Goal: Communication & Community: Answer question/provide support

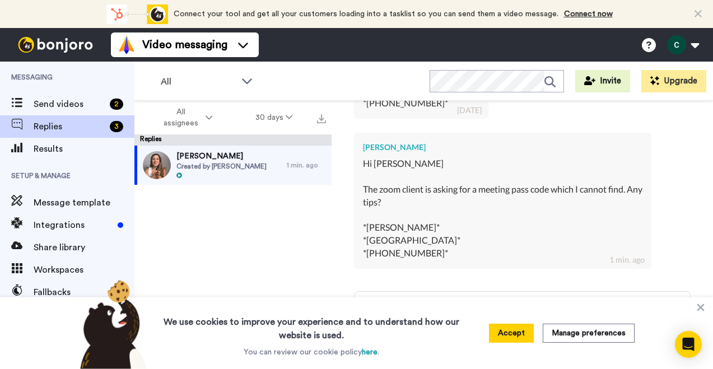
scroll to position [1148, 0]
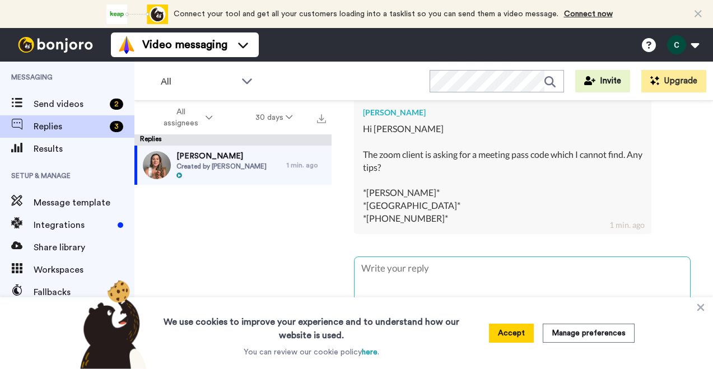
click at [426, 257] on textarea at bounding box center [522, 293] width 335 height 72
type textarea "H"
type textarea "x"
type textarea "H i"
type textarea "x"
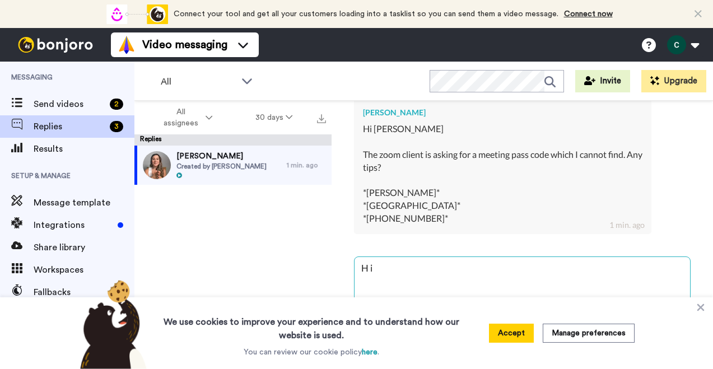
type textarea "H"
type textarea "x"
type textarea "H"
type textarea "x"
type textarea "Hi"
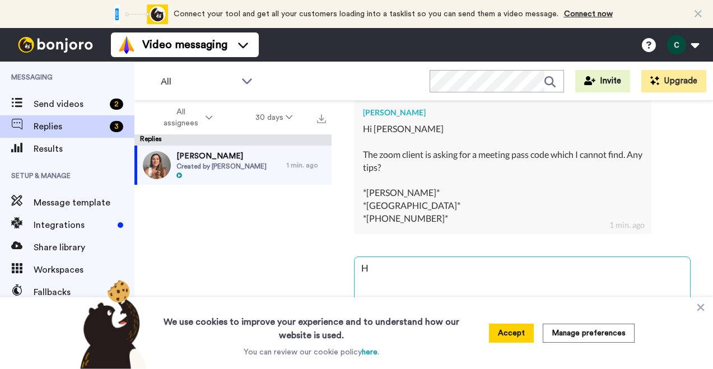
type textarea "x"
type textarea "Hi"
type textarea "x"
type textarea "Hi R"
type textarea "x"
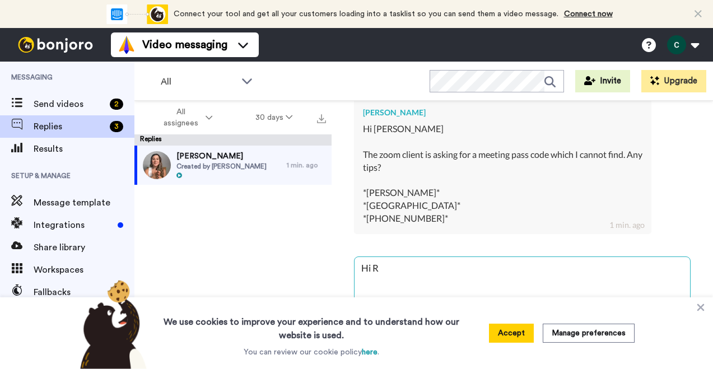
type textarea "Hi Re"
type textarea "x"
type textarea "Hi Reb"
type textarea "x"
type textarea "Hi Rebe"
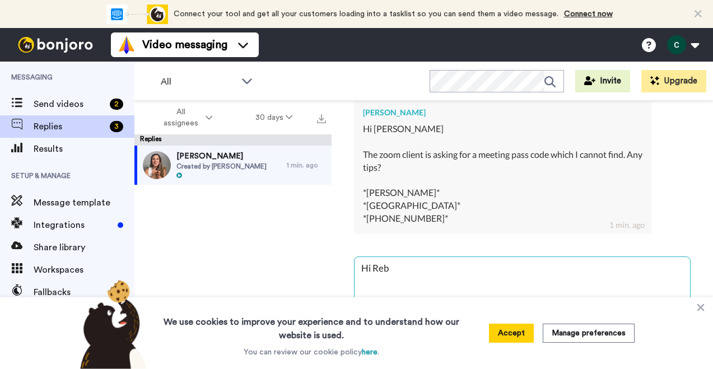
type textarea "x"
type textarea "Hi Rebec"
type textarea "x"
type textarea "Hi Rebecc"
type textarea "x"
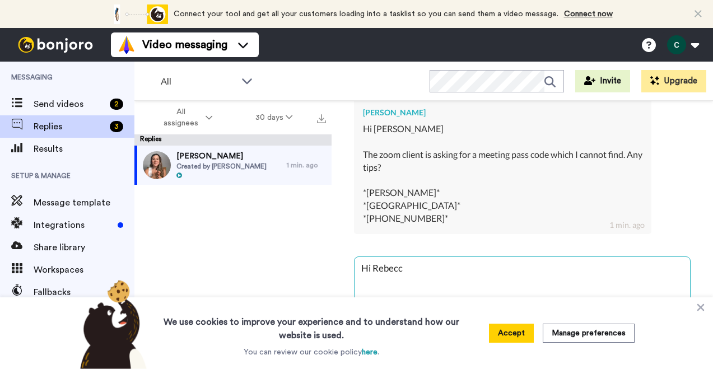
type textarea "Hi Rebecca"
type textarea "x"
type textarea "Hi Rebecca,"
type textarea "x"
type textarea "Hi Rebecca,"
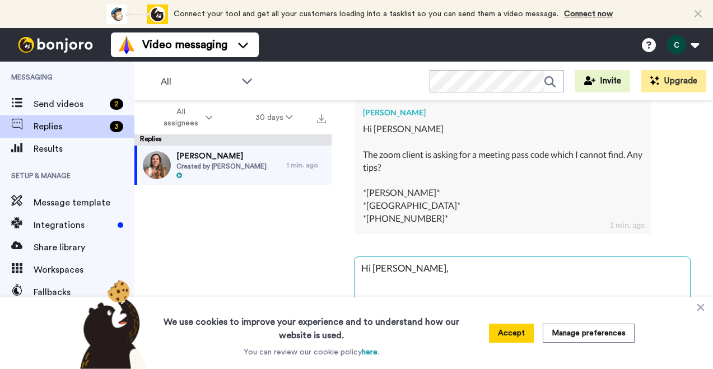
type textarea "x"
type textarea "Hi Rebecca,"
type textarea "x"
type textarea "Hi Rebecca, Y"
type textarea "x"
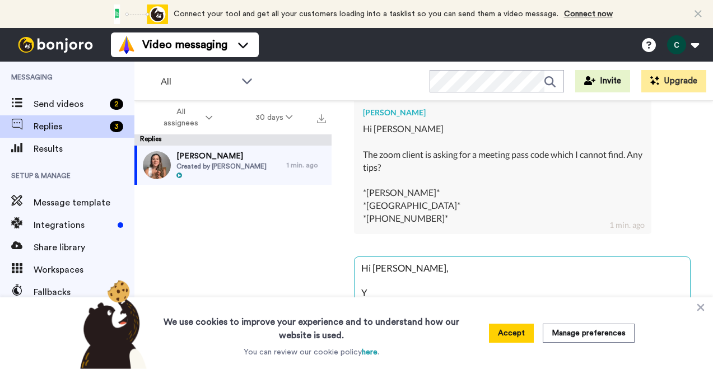
type textarea "Hi Rebecca, Ye"
type textarea "x"
type textarea "Hi Rebecca, Yes"
type textarea "x"
type textarea "Hi Rebecca, Yes!"
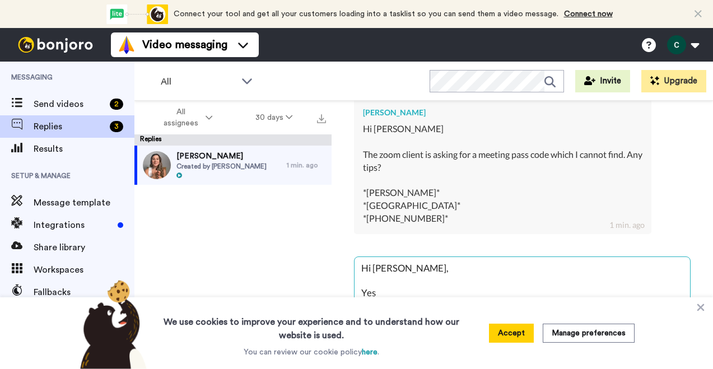
type textarea "x"
type textarea "Hi Rebecca, Yes!"
type textarea "x"
type textarea "Hi Rebecca, Yes! T"
type textarea "x"
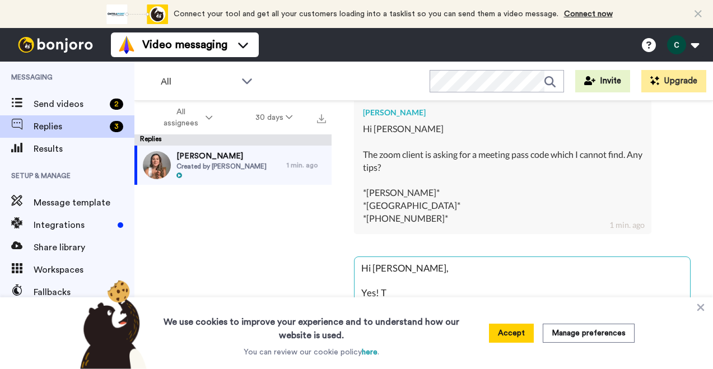
type textarea "Hi Rebecca, Yes! Tr"
type textarea "x"
type textarea "Hi Rebecca, Yes! Try"
type textarea "x"
type textarea "Hi Rebecca, Yes! Try:"
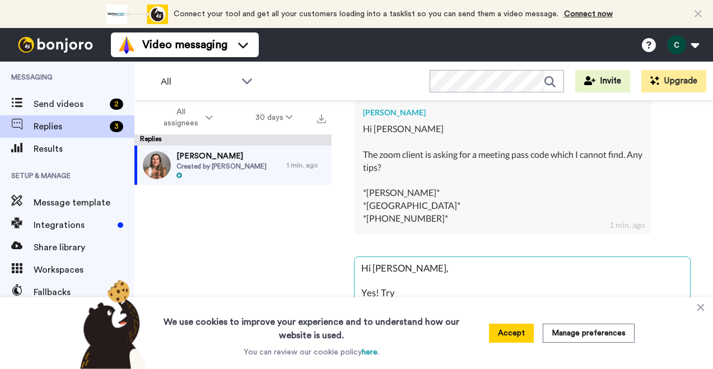
type textarea "x"
type textarea "Hi Rebecca, Yes! Try:"
type textarea "x"
type textarea "Hi Rebecca, Yes! Try: WFHbH9"
type textarea "x"
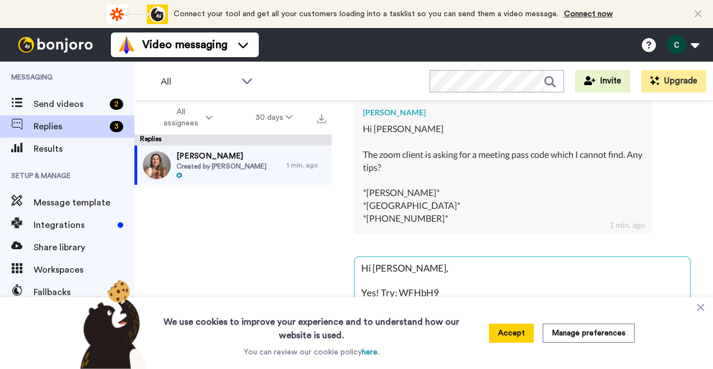
type textarea "Hi Rebecca, Yes! Try: WFHbH9"
type textarea "x"
type textarea "Hi Rebecca, Yes! Try: WFHbH9"
type textarea "x"
type textarea "Hi Rebecca, Yes! Try: WFHbH9 w"
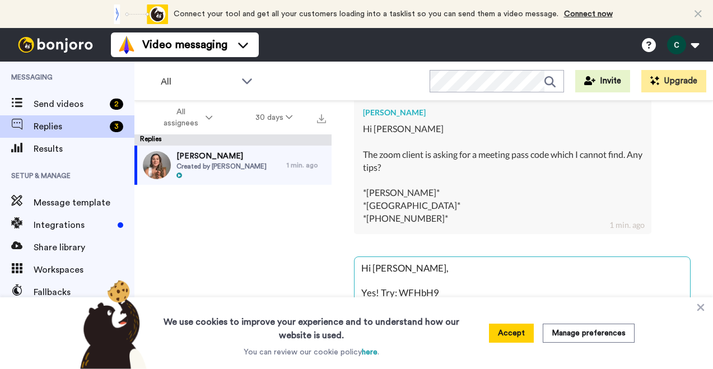
type textarea "x"
type textarea "Hi Rebecca, Yes! Try: WFHbH9 wi"
type textarea "x"
type textarea "Hi Rebecca, Yes! Try: WFHbH9 wit"
type textarea "x"
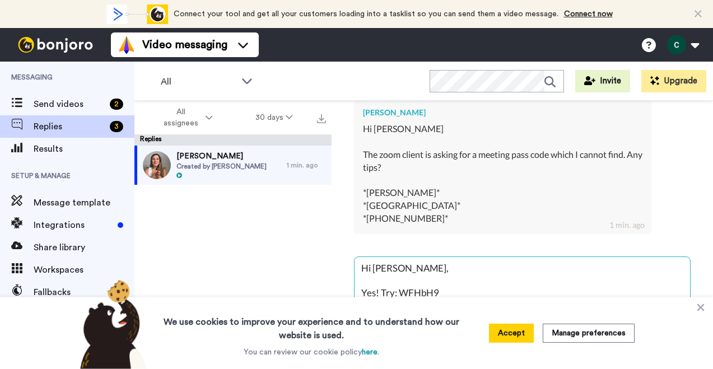
type textarea "Hi Rebecca, Yes! Try: WFHbH9 with"
type textarea "x"
type textarea "Hi Rebecca, Yes! Try: WFHbH9 with"
type textarea "x"
type textarea "Hi Rebecca, Yes! Try: WFHbH9 with c"
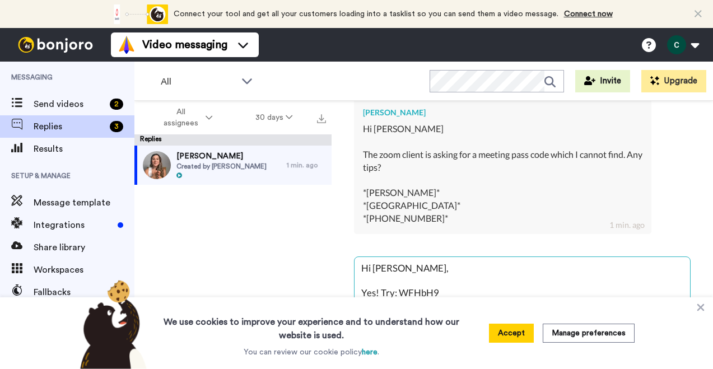
type textarea "x"
type textarea "Hi Rebecca, Yes! Try: WFHbH9 with ca"
type textarea "x"
type textarea "Hi Rebecca, Yes! Try: WFHbH9 with car"
type textarea "x"
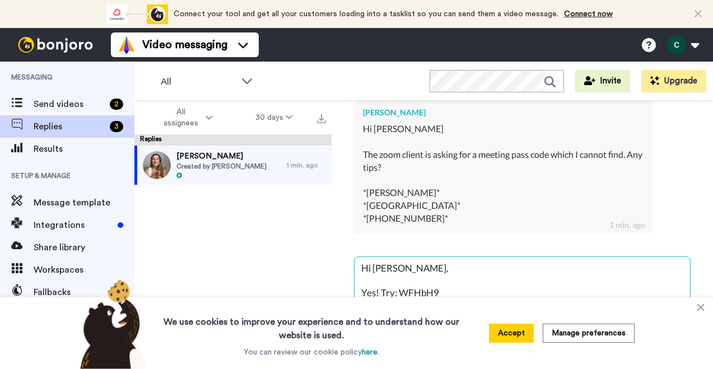
type textarea "Hi Rebecca, Yes! Try: WFHbH9 with care"
type textarea "x"
type textarea "Hi Rebecca, Yes! Try: WFHbH9 with care,"
type textarea "x"
type textarea "Hi Rebecca, Yes! Try: WFHbH9 with care,"
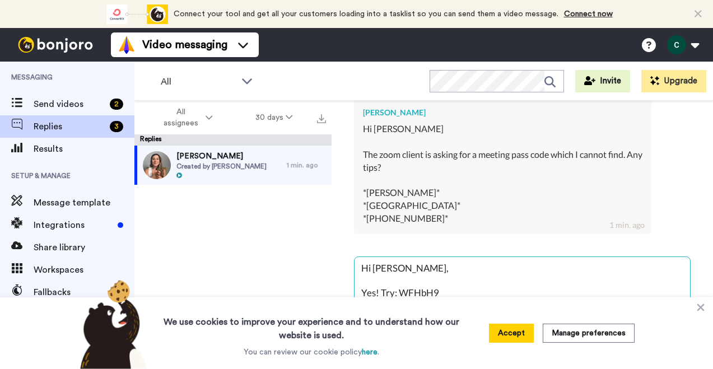
type textarea "x"
type textarea "Hi Rebecca, Yes! Try: WFHbH9 with care, C"
type textarea "x"
type textarea "Hi Rebecca, Yes! Try: WFHbH9 with care, Ch"
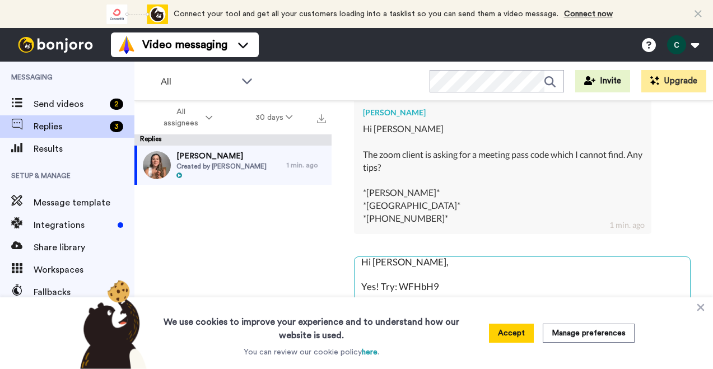
type textarea "x"
type textarea "Hi Rebecca, Yes! Try: WFHbH9 with care, Che"
type textarea "x"
type textarea "Hi Rebecca, Yes! Try: WFHbH9 with care, Chesl"
type textarea "x"
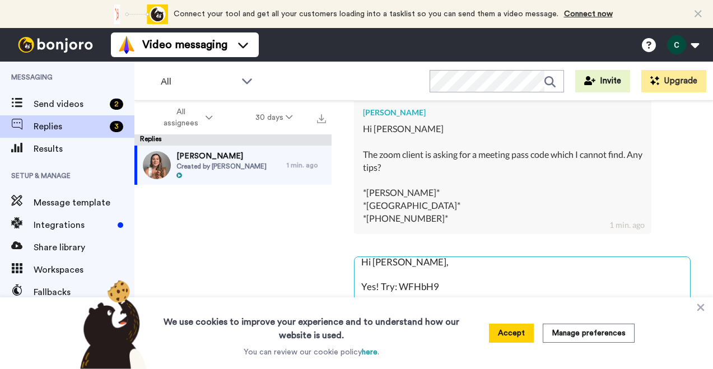
type textarea "Hi Rebecca, Yes! Try: WFHbH9 with care, Chesle"
type textarea "x"
type textarea "Hi Rebecca, Yes! Try: WFHbH9 with care, Cheslea"
type textarea "x"
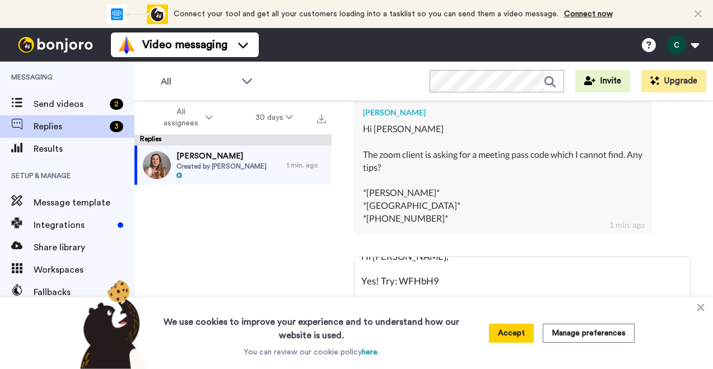
type textarea "Hi Rebecca, Yes! Try: WFHbH9 with care, Cheslea"
type textarea "x"
click at [335, 63] on div "All WORKSPACES View all All Default Task List + Add a new workspace Invite Upgr…" at bounding box center [423, 81] width 579 height 39
click at [431, 267] on textarea "Hi Rebecca, Yes! Try: WFHbH9 with care, Cheslea" at bounding box center [522, 293] width 335 height 72
type textarea "Hi Rebecca, Yes! Try: WFHb9 with care, Cheslea"
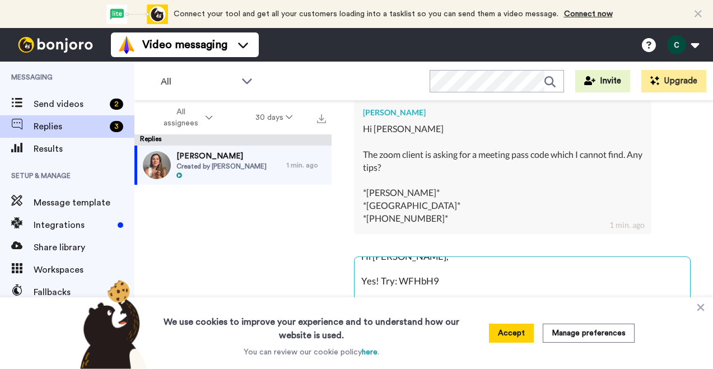
type textarea "x"
type textarea "Hi Rebecca, Yes! Try: WFHb89 with care, Cheslea"
type textarea "x"
click at [463, 282] on textarea "Hi Rebecca, Yes! Try: WFHb89 with care, Cheslea" at bounding box center [522, 293] width 335 height 72
click at [702, 302] on icon at bounding box center [700, 307] width 11 height 11
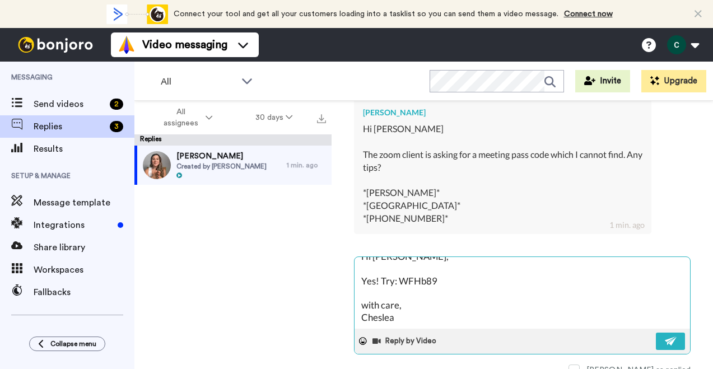
click at [383, 302] on textarea "Hi Rebecca, Yes! Try: WFHb89 with care, Cheslea" at bounding box center [522, 293] width 335 height 72
type textarea "Hi Rebecca, Yes! Try: WFHb89 with care, Chelea"
type textarea "x"
type textarea "Hi Rebecca, Yes! Try: WFHb89 with care, Chelsea"
type textarea "x"
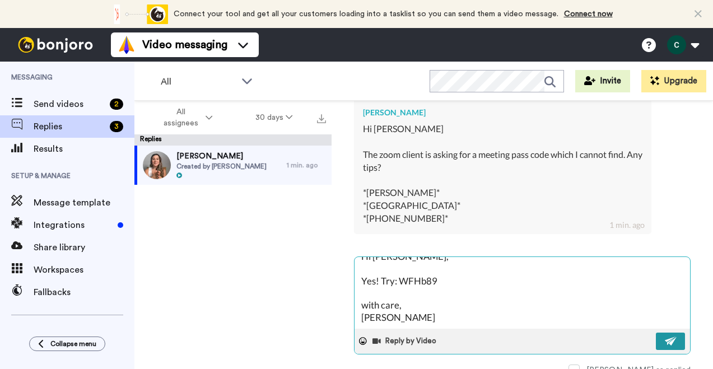
type textarea "Hi Rebecca, Yes! Try: WFHb89 with care, Chelsea"
click at [668, 337] on img at bounding box center [671, 341] width 12 height 9
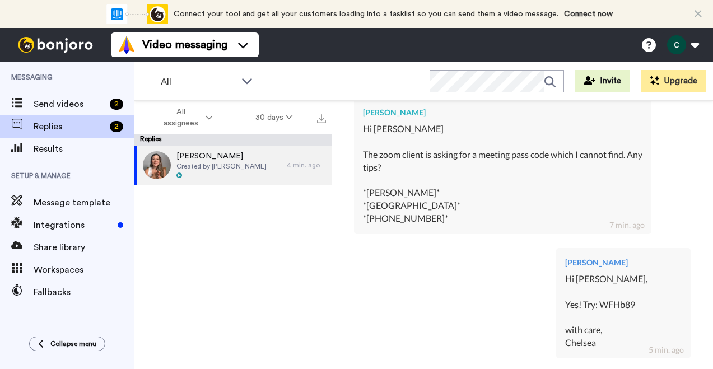
type textarea "x"
